Goal: Information Seeking & Learning: Check status

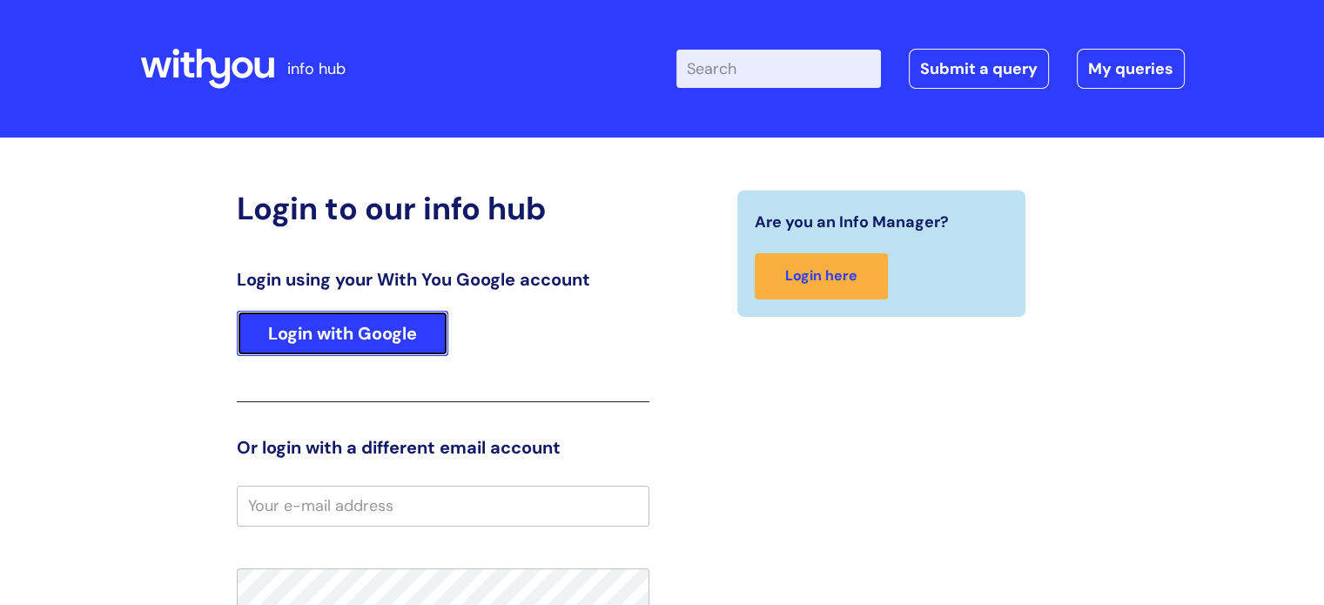
click at [318, 330] on link "Login with Google" at bounding box center [343, 333] width 212 height 45
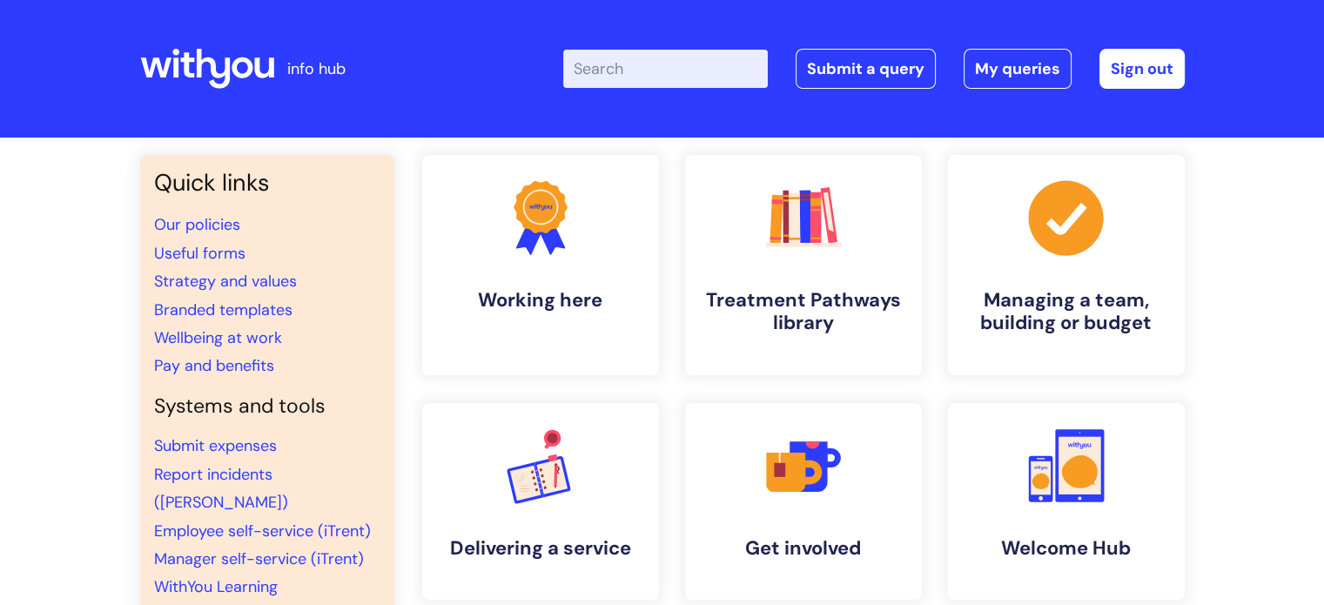
click at [682, 65] on input "Enter your search term here..." at bounding box center [665, 69] width 205 height 38
click at [987, 54] on link "My queries" at bounding box center [1018, 69] width 108 height 40
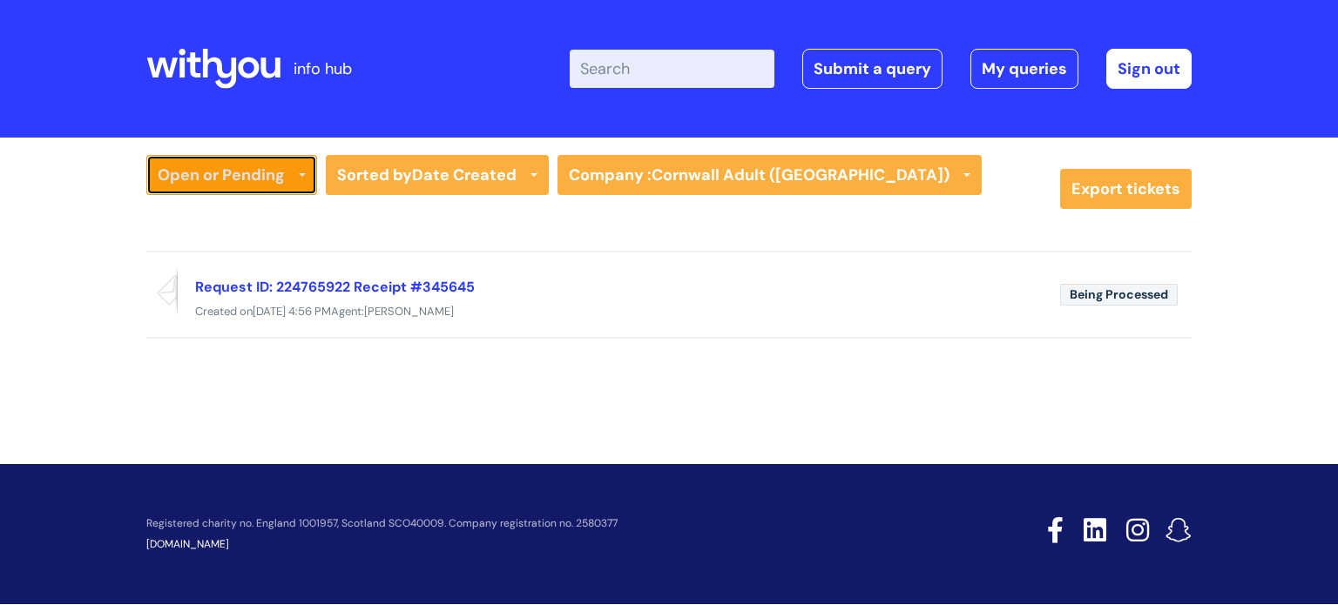
click at [295, 179] on link "Open or Pending" at bounding box center [231, 175] width 171 height 40
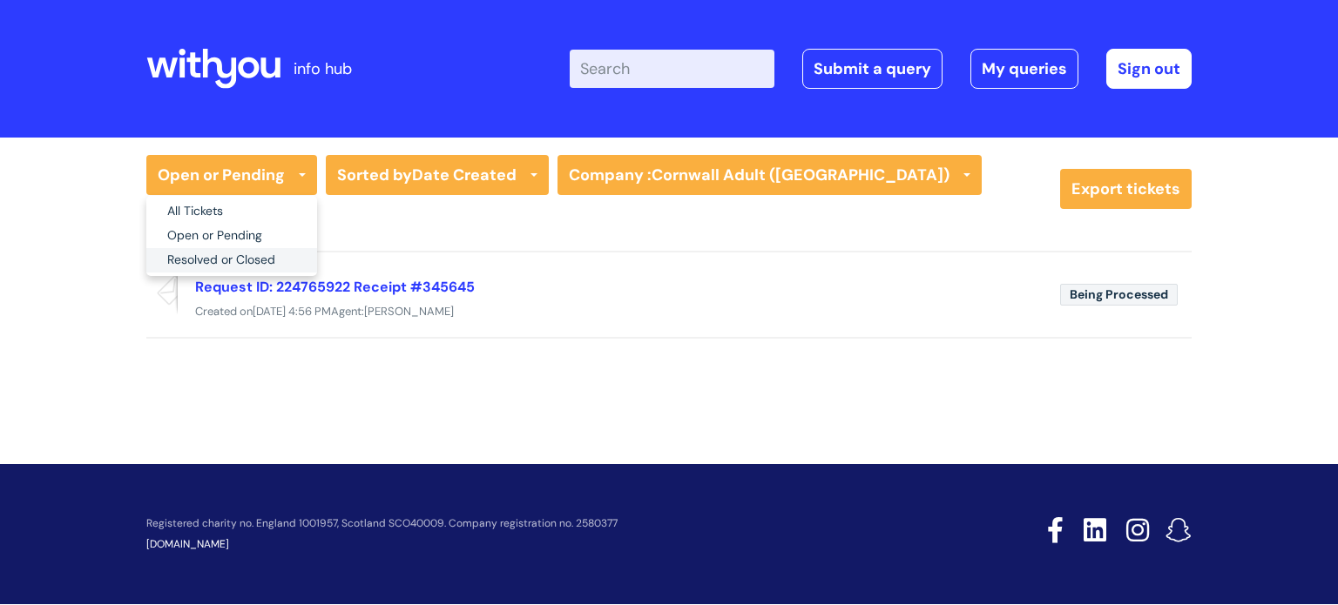
click at [264, 259] on link "Resolved or Closed" at bounding box center [231, 260] width 171 height 24
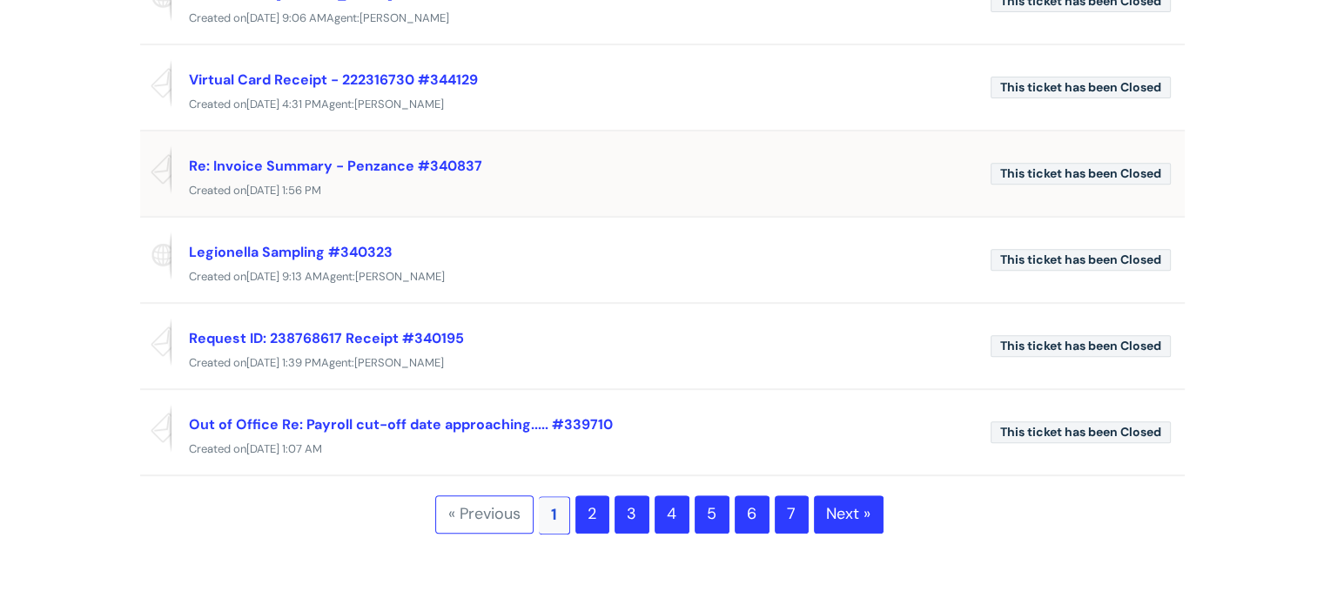
scroll to position [697, 0]
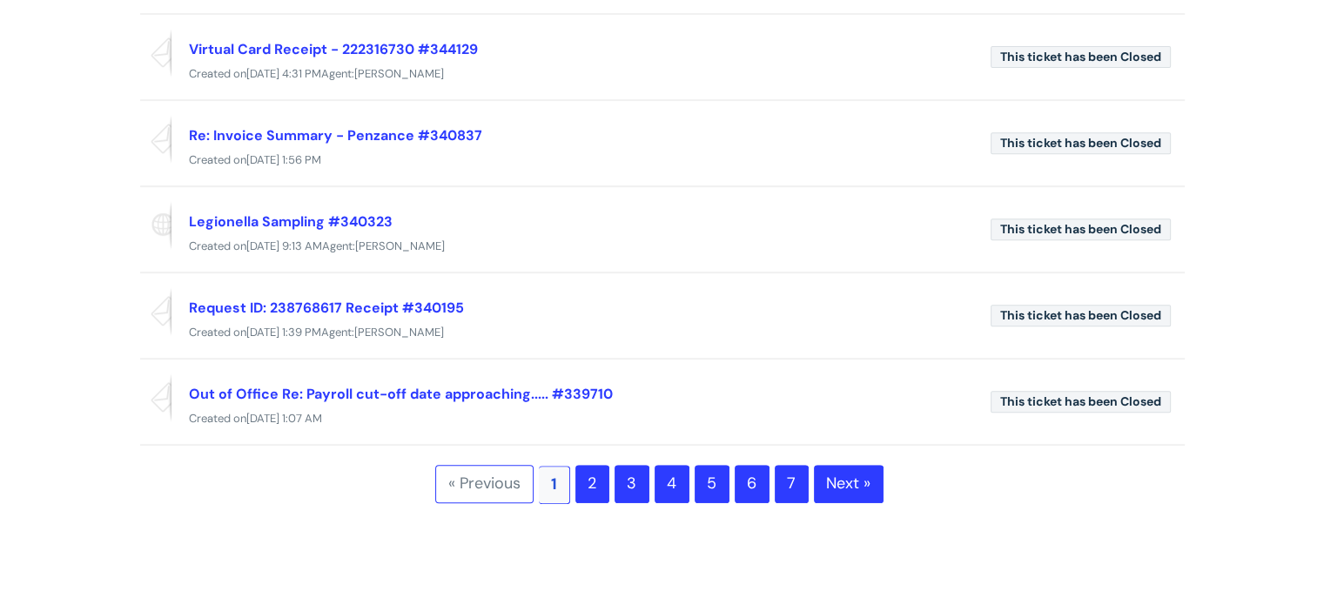
click at [595, 486] on link "2" at bounding box center [593, 484] width 34 height 38
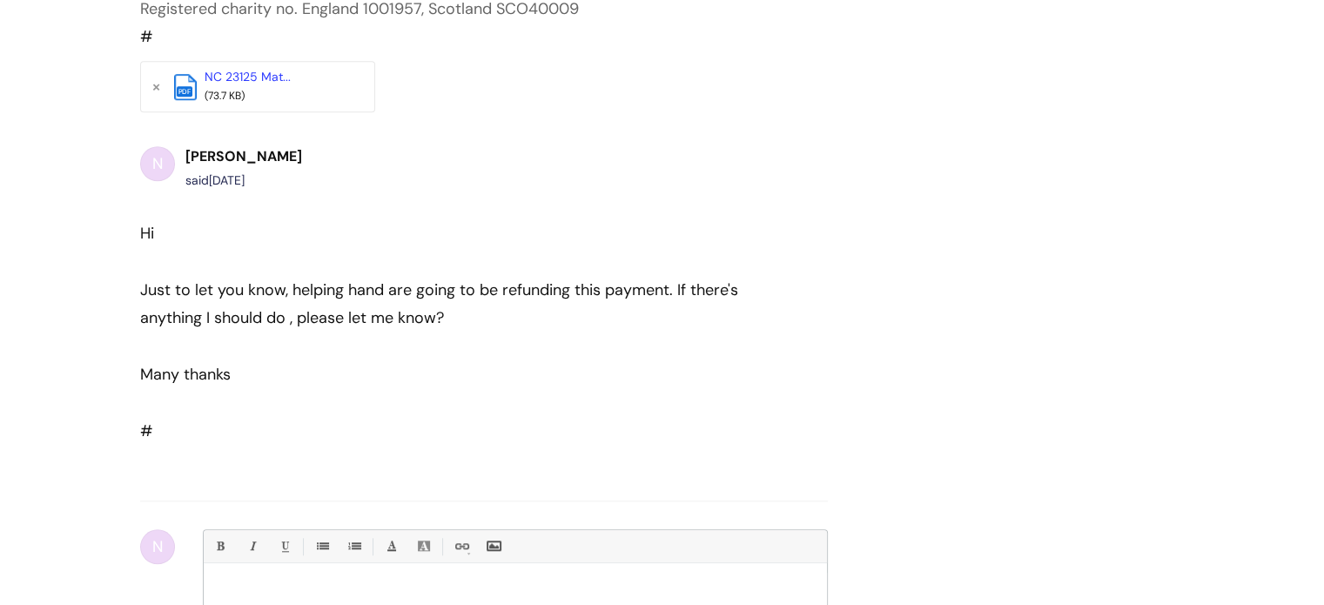
scroll to position [1297, 0]
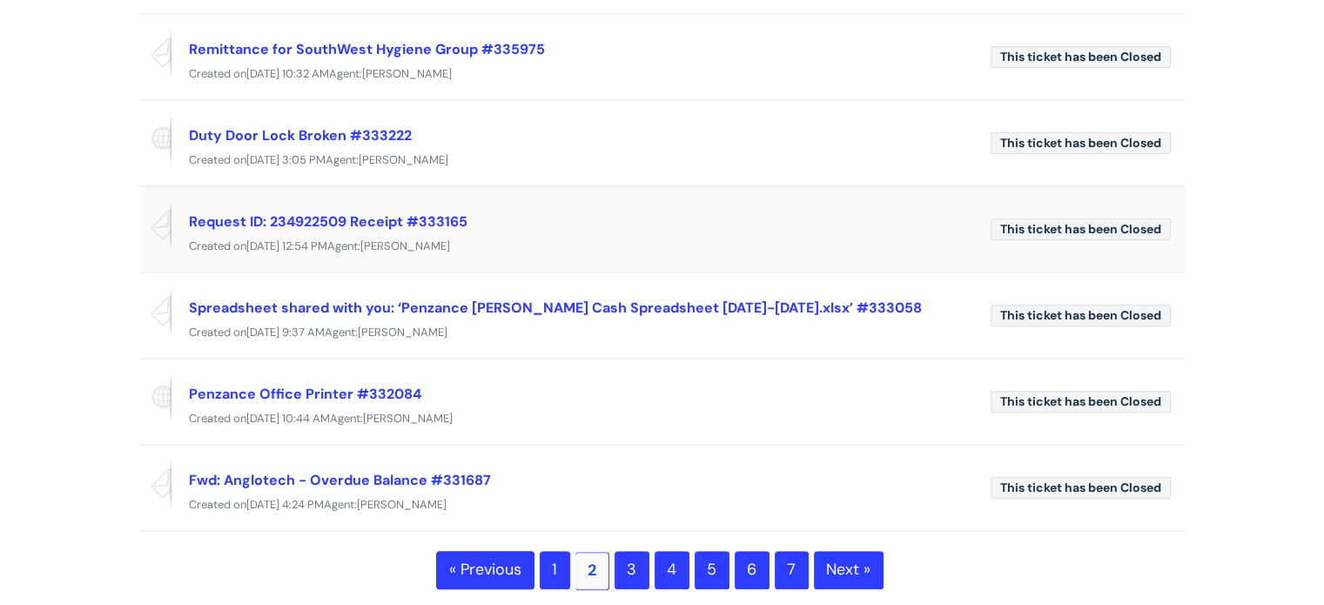
scroll to position [610, 0]
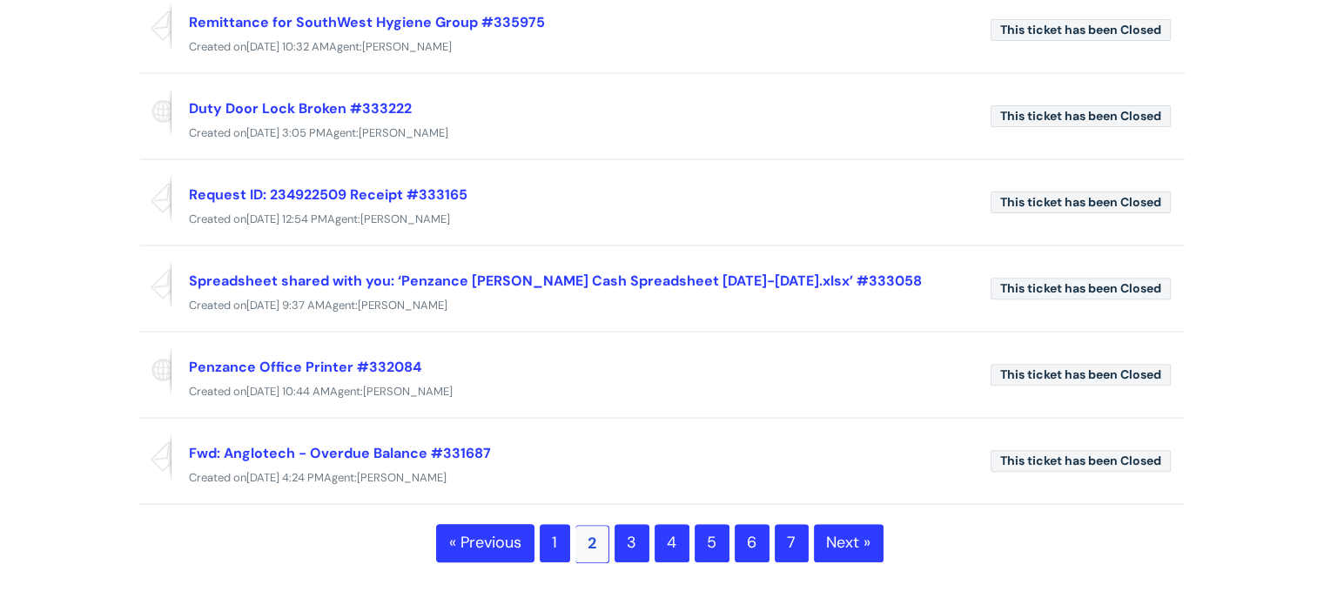
click at [628, 535] on link "3" at bounding box center [632, 543] width 35 height 38
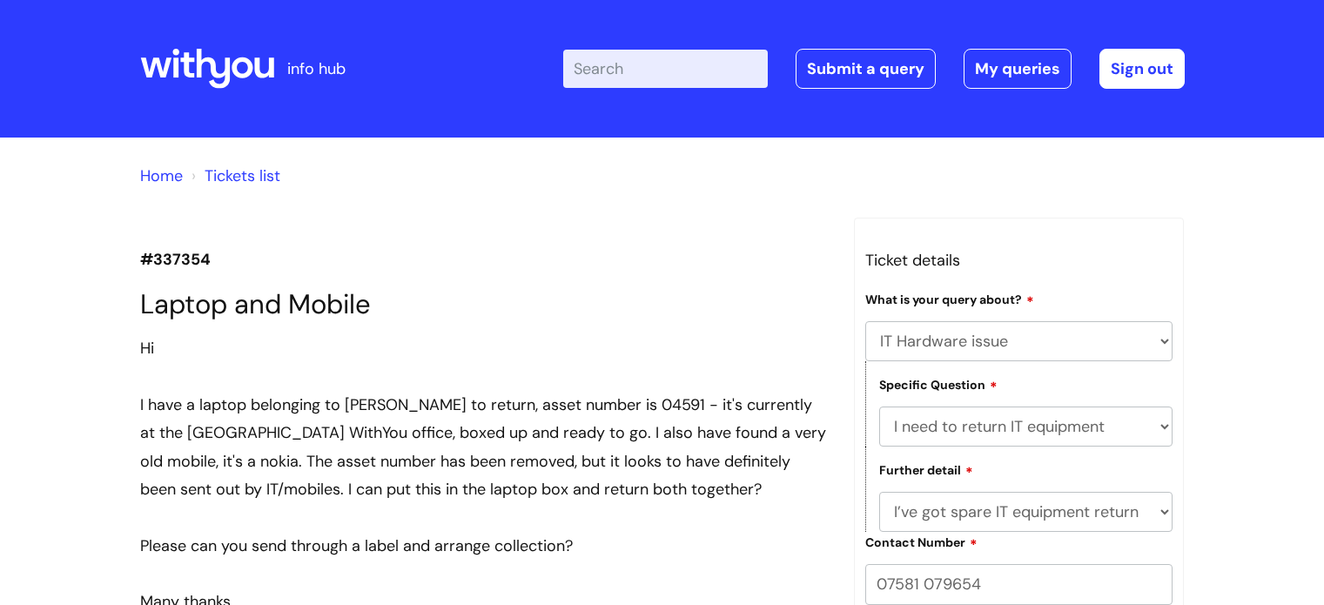
select select "IT Hardware issue"
select select "I need to return IT equipment"
select select "I’ve got spare IT equipment return"
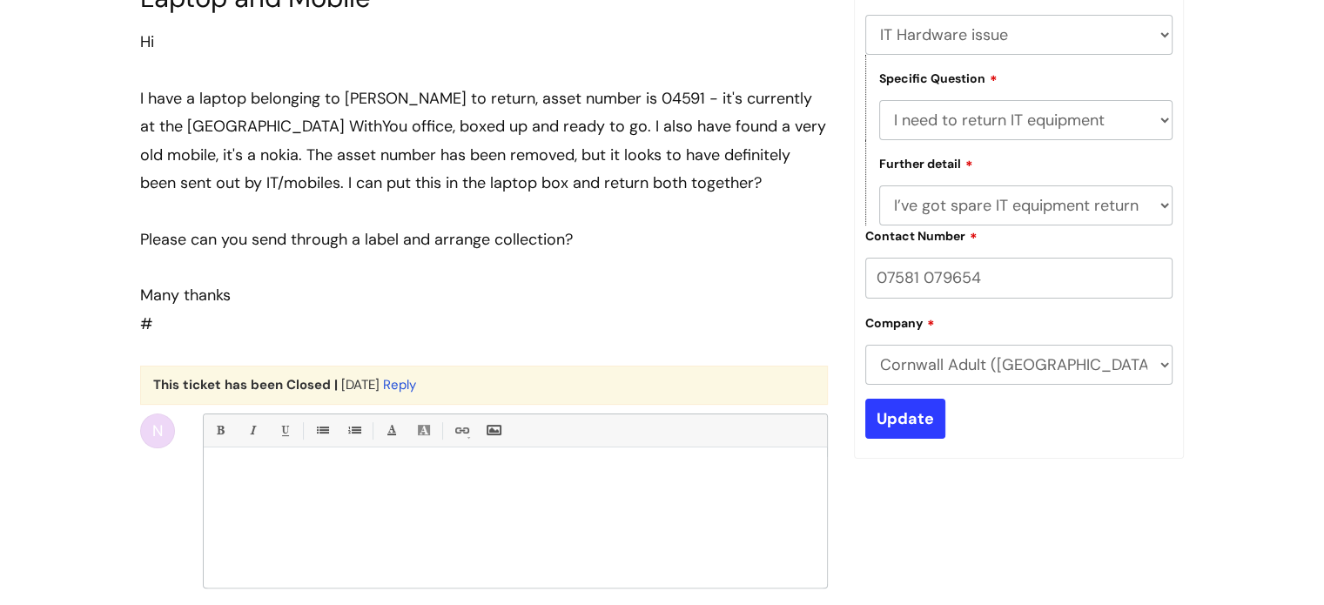
scroll to position [219, 0]
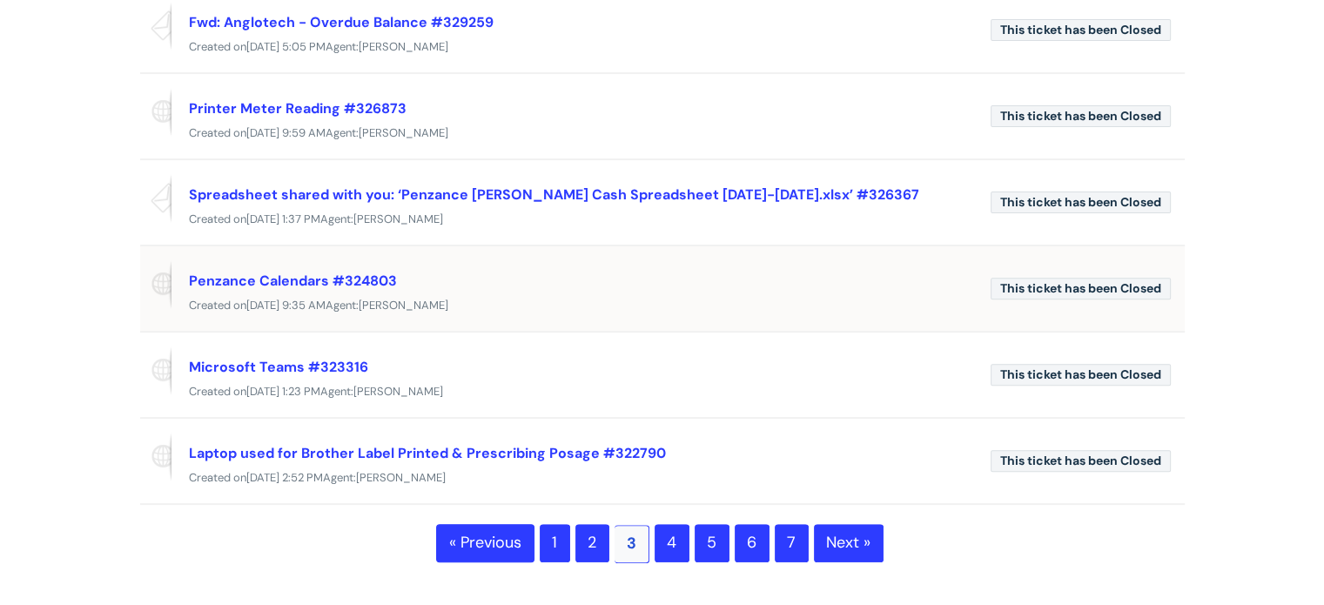
scroll to position [697, 0]
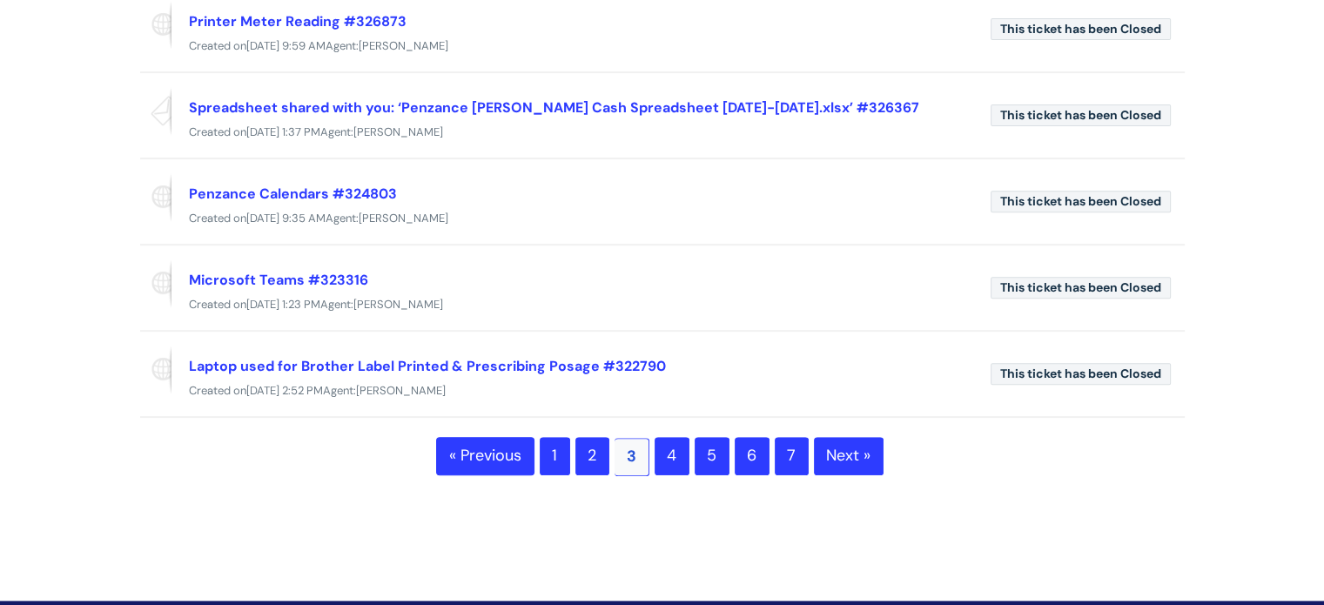
click at [670, 461] on link "4" at bounding box center [672, 456] width 35 height 38
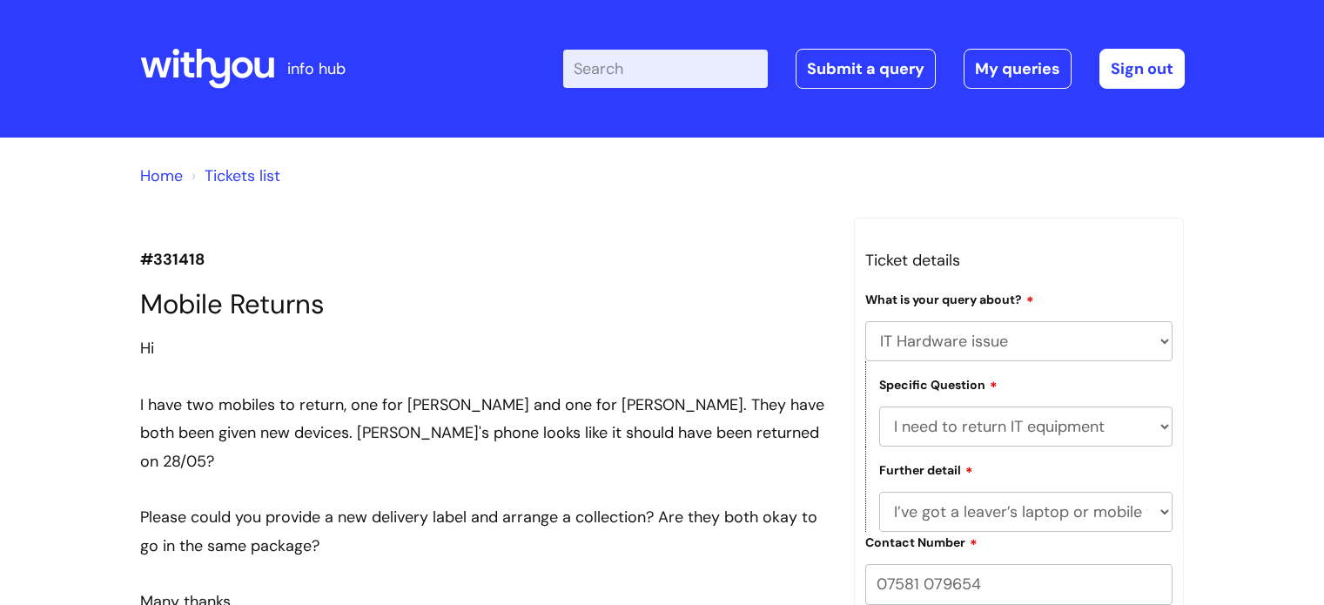
select select "IT Hardware issue"
select select "I need to return IT equipment"
select select "I’ve got a leaver’s laptop or mobile to return"
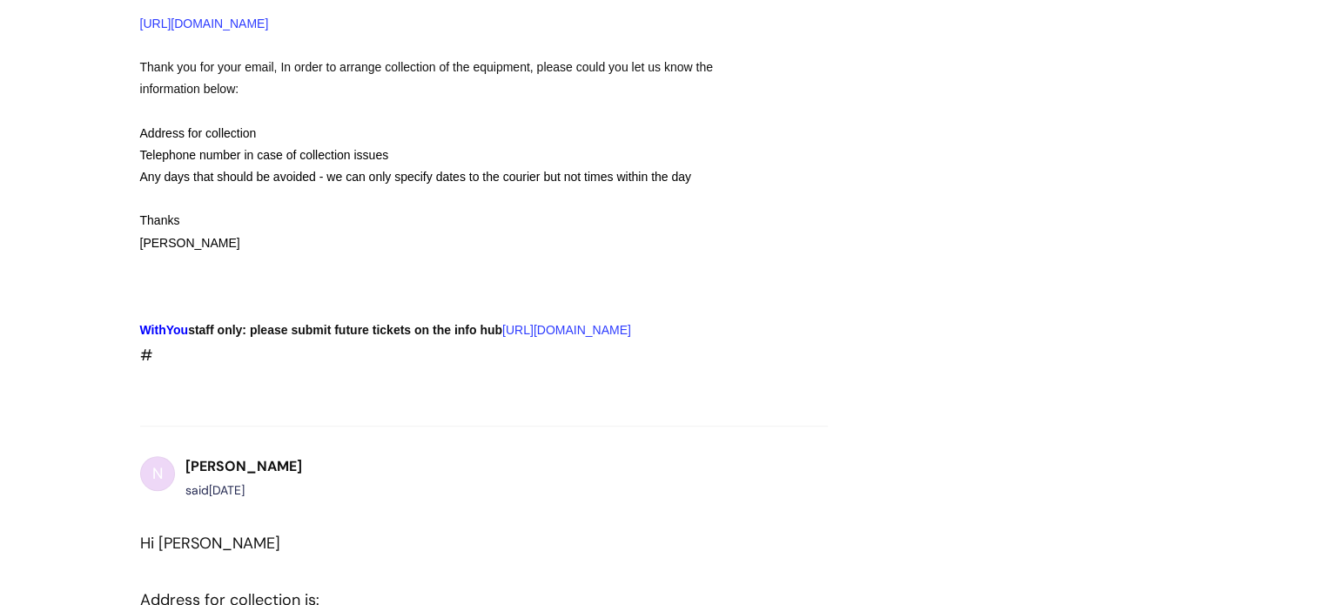
scroll to position [610, 0]
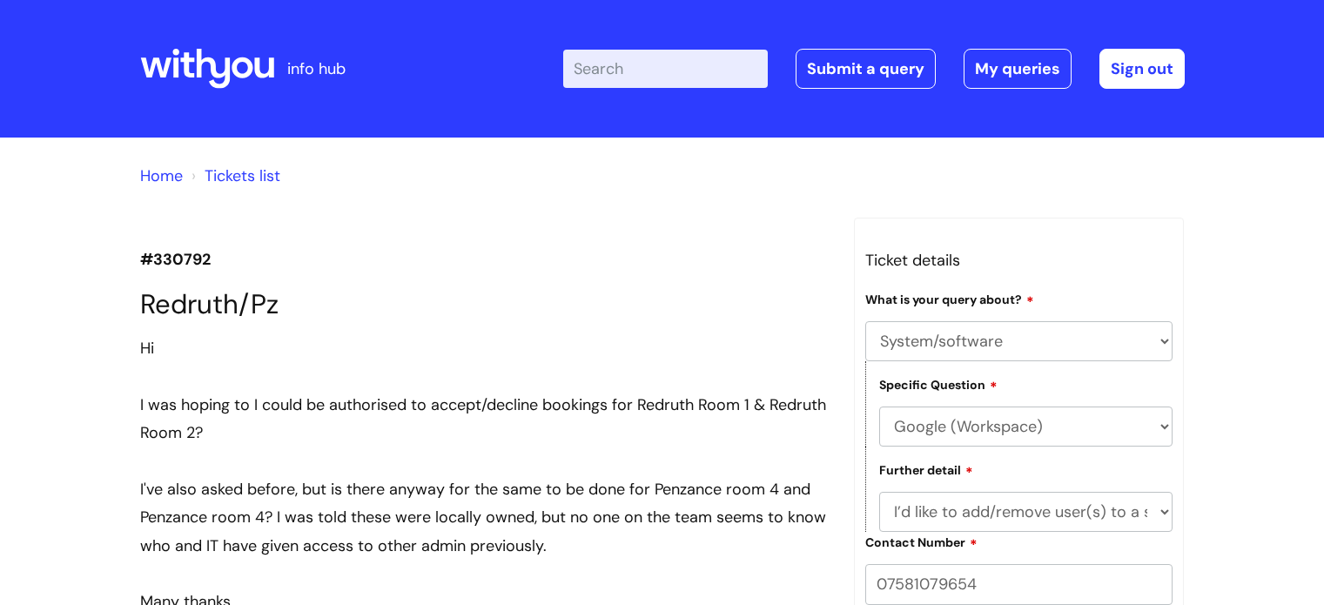
select select "System/software"
select select "Google (Workspace)"
select select "I’d like to add/remove user(s) to a shared calendar"
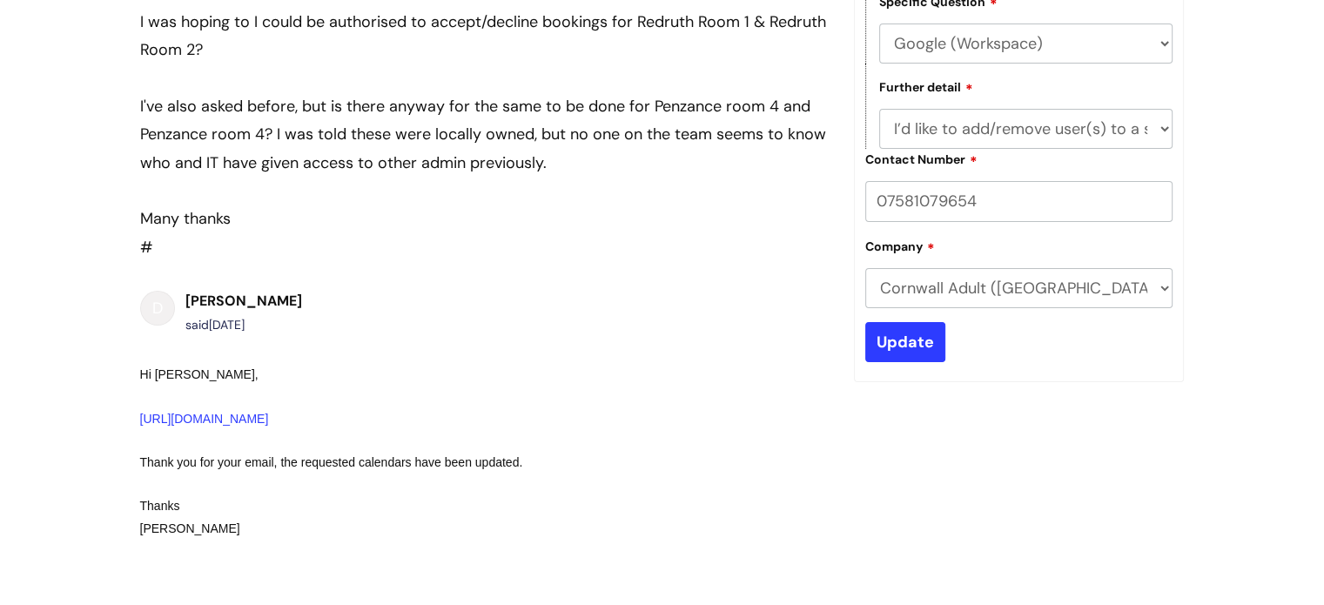
scroll to position [296, 0]
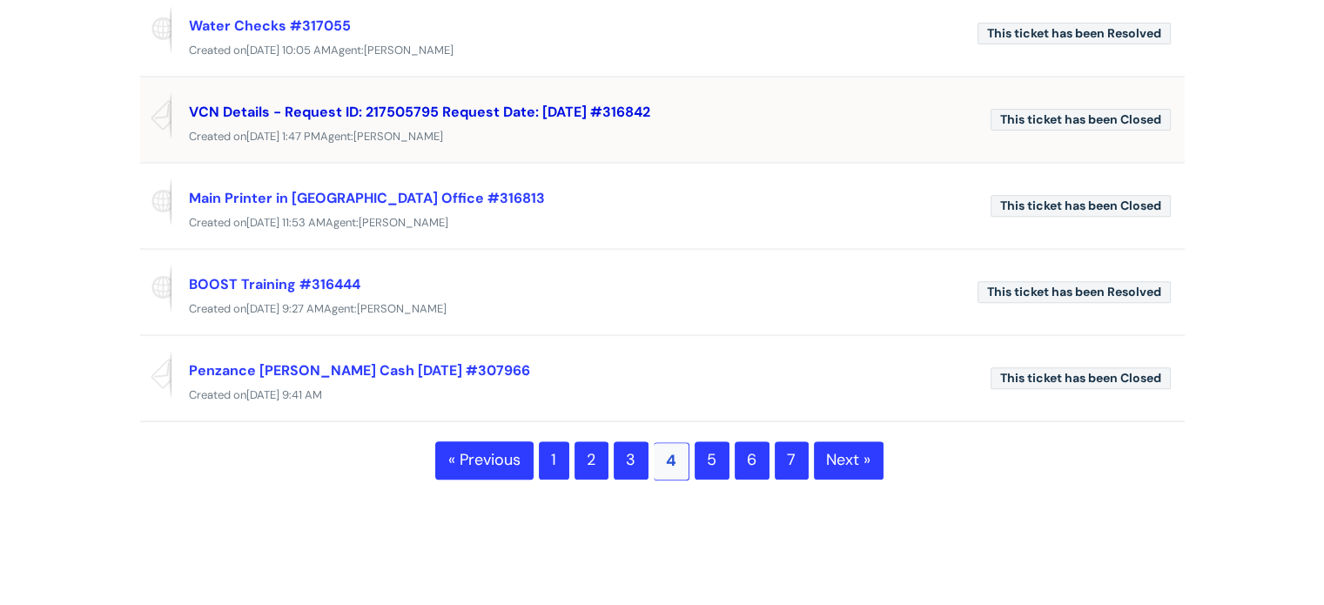
scroll to position [697, 0]
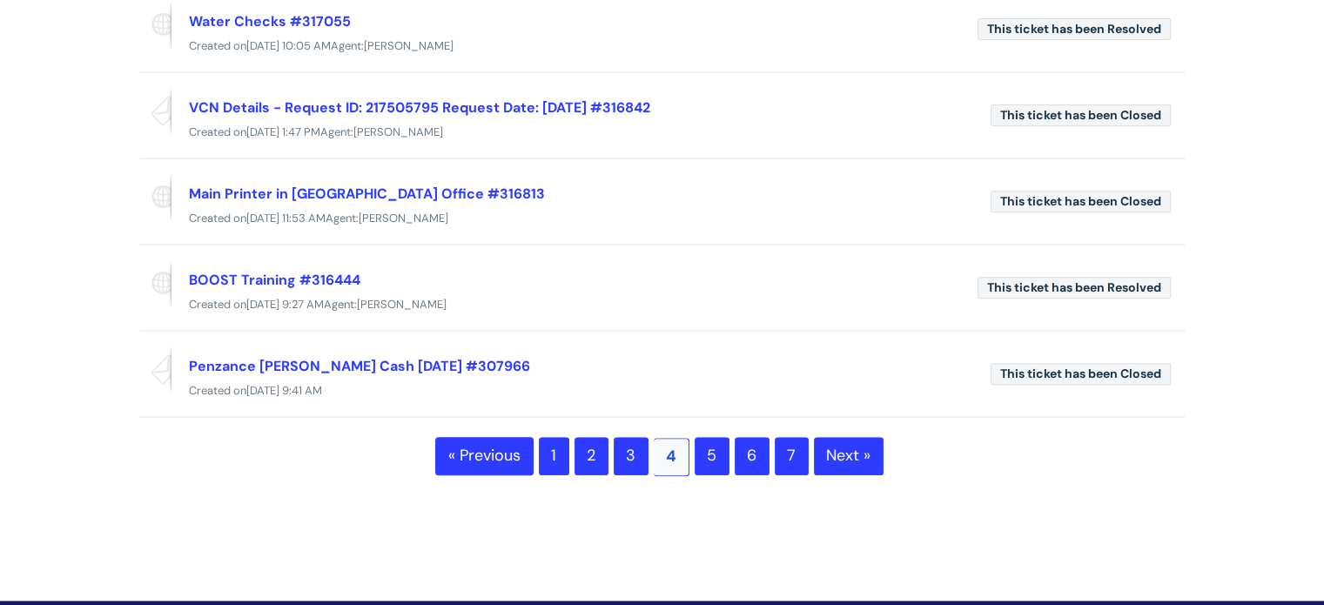
click at [706, 445] on link "5" at bounding box center [712, 456] width 35 height 38
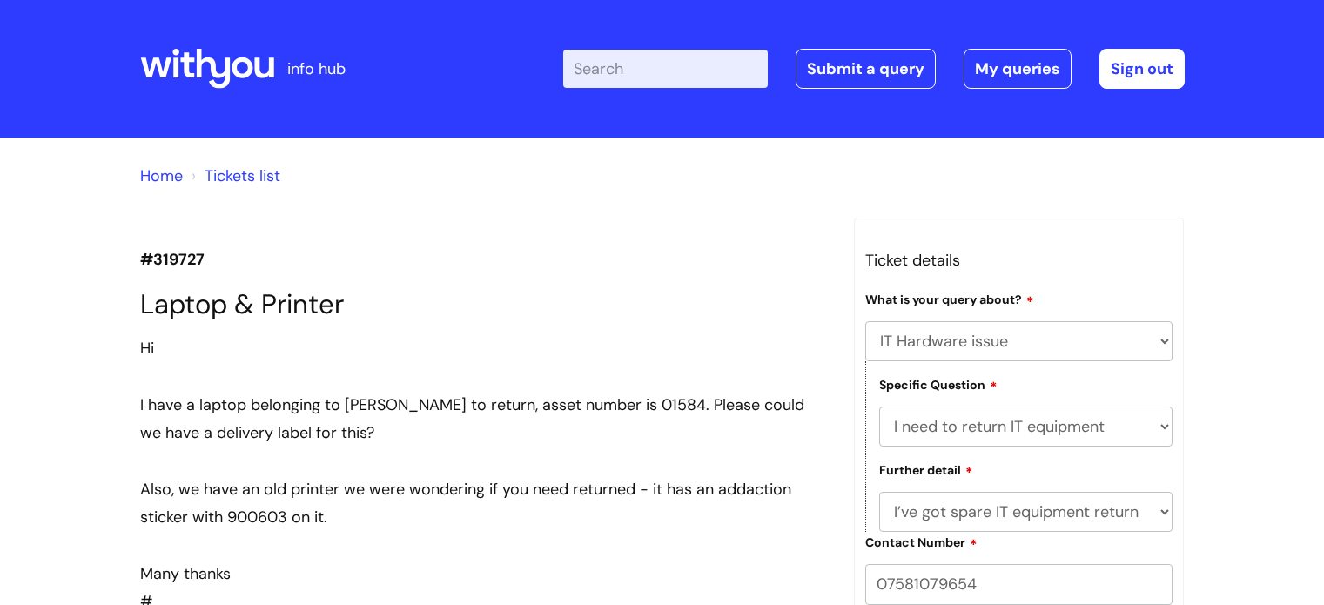
select select "IT Hardware issue"
select select "I need to return IT equipment"
select select "I’ve got spare IT equipment return"
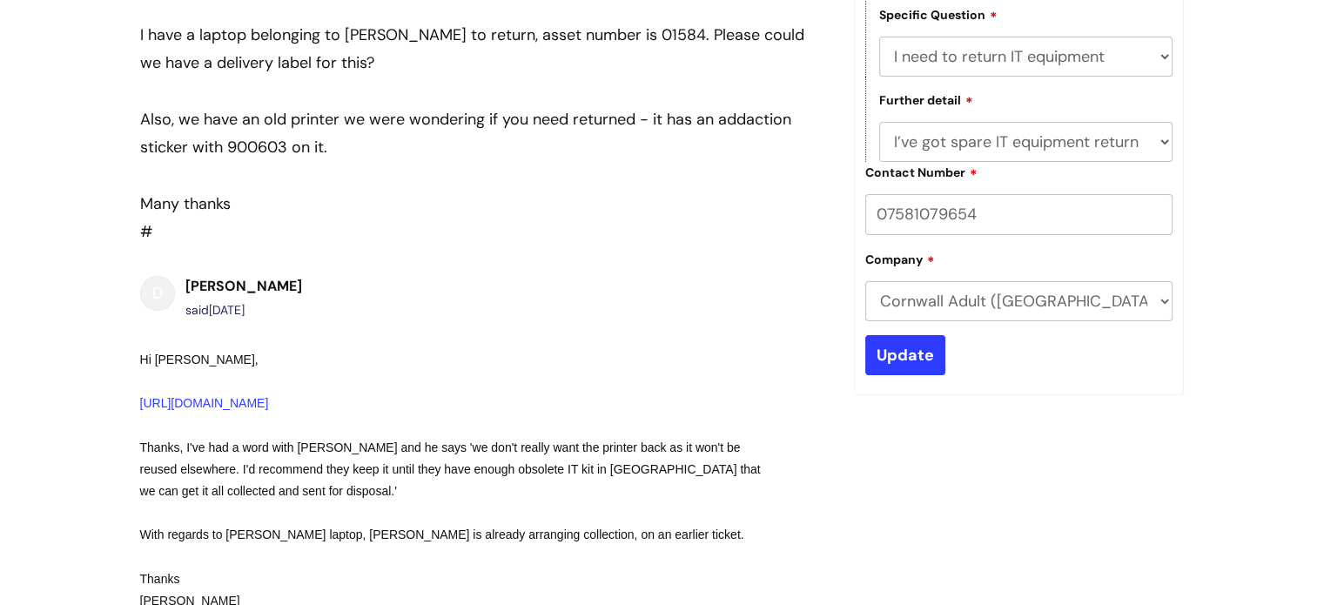
scroll to position [98, 0]
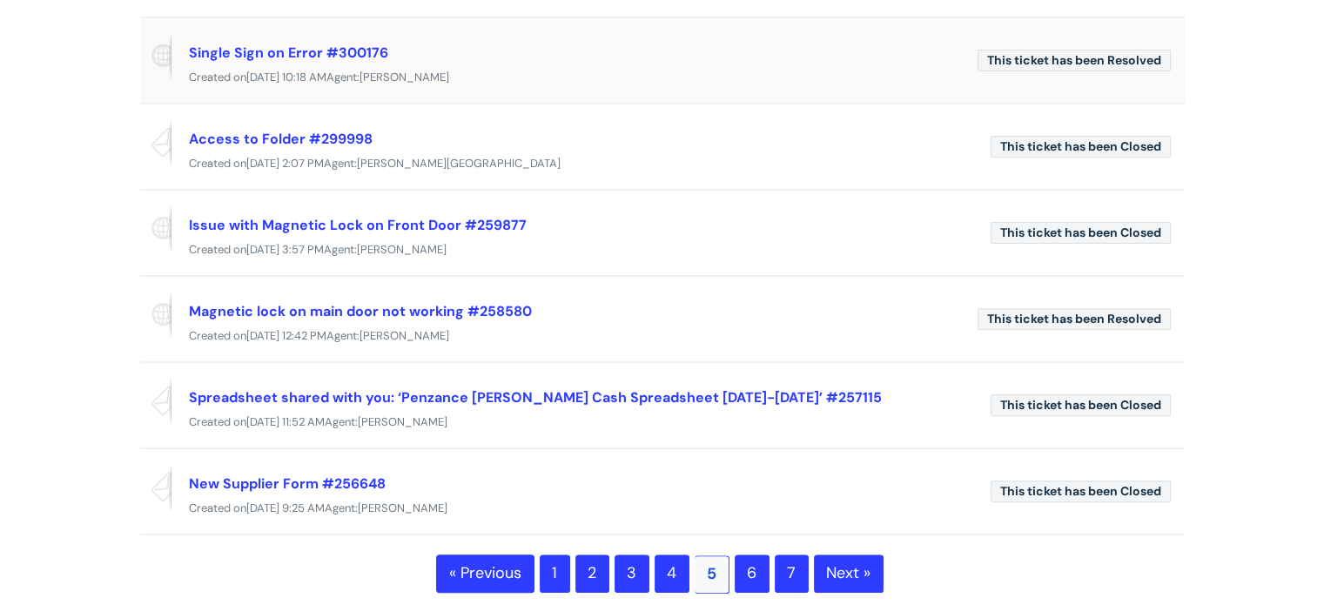
scroll to position [610, 0]
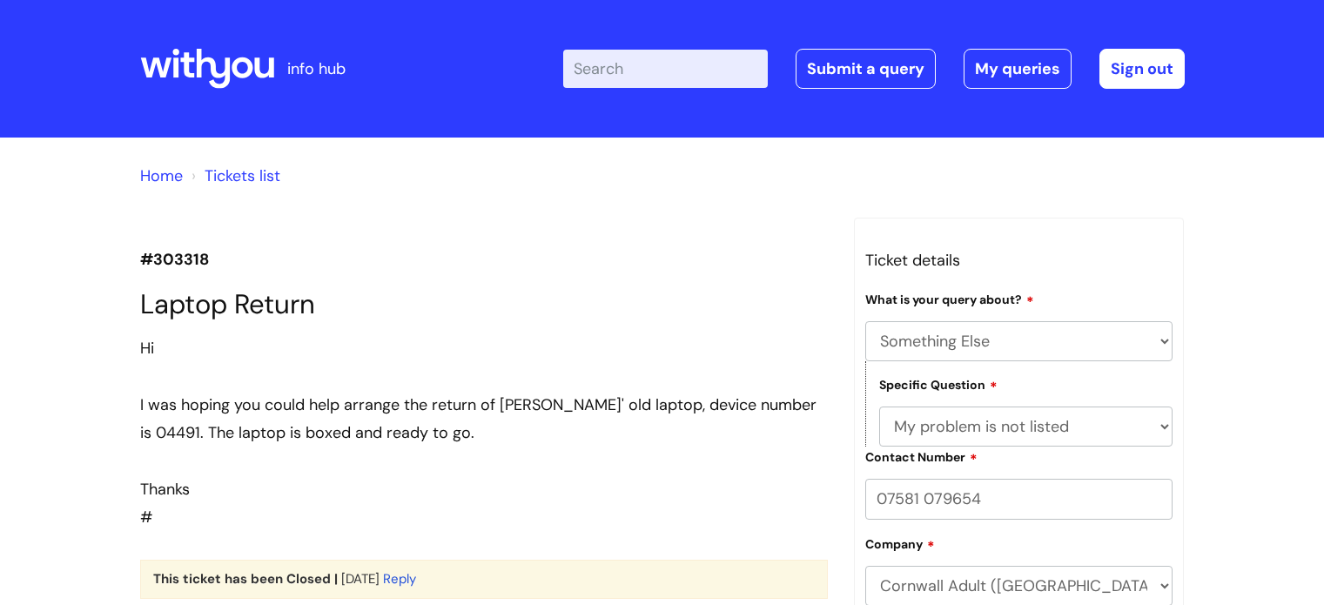
select select "Something Else"
select select "My problem is not listed"
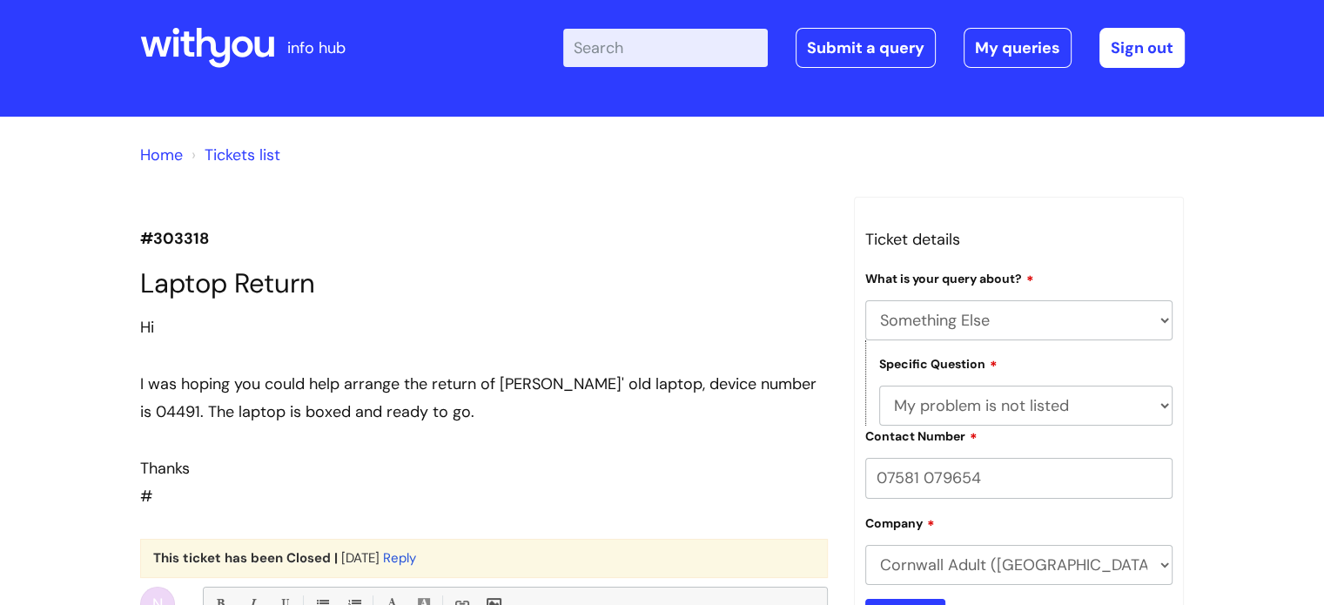
scroll to position [107, 0]
